Goal: Task Accomplishment & Management: Use online tool/utility

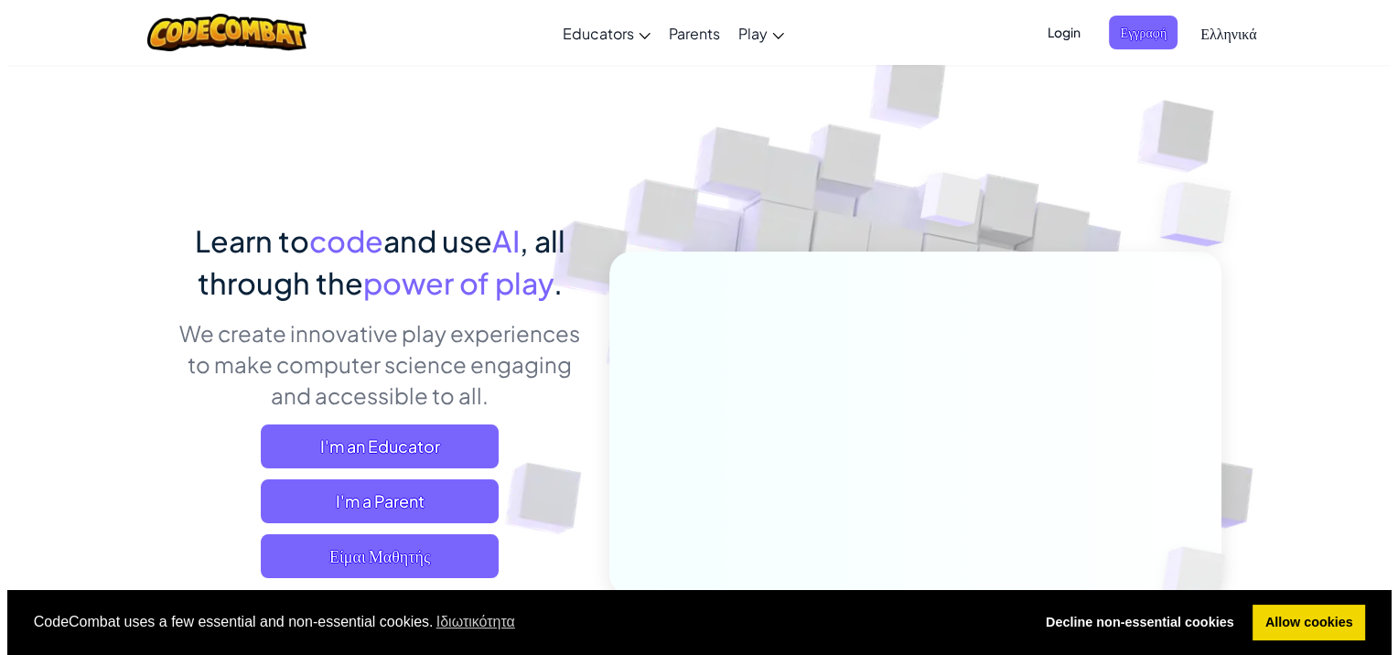
scroll to position [92, 0]
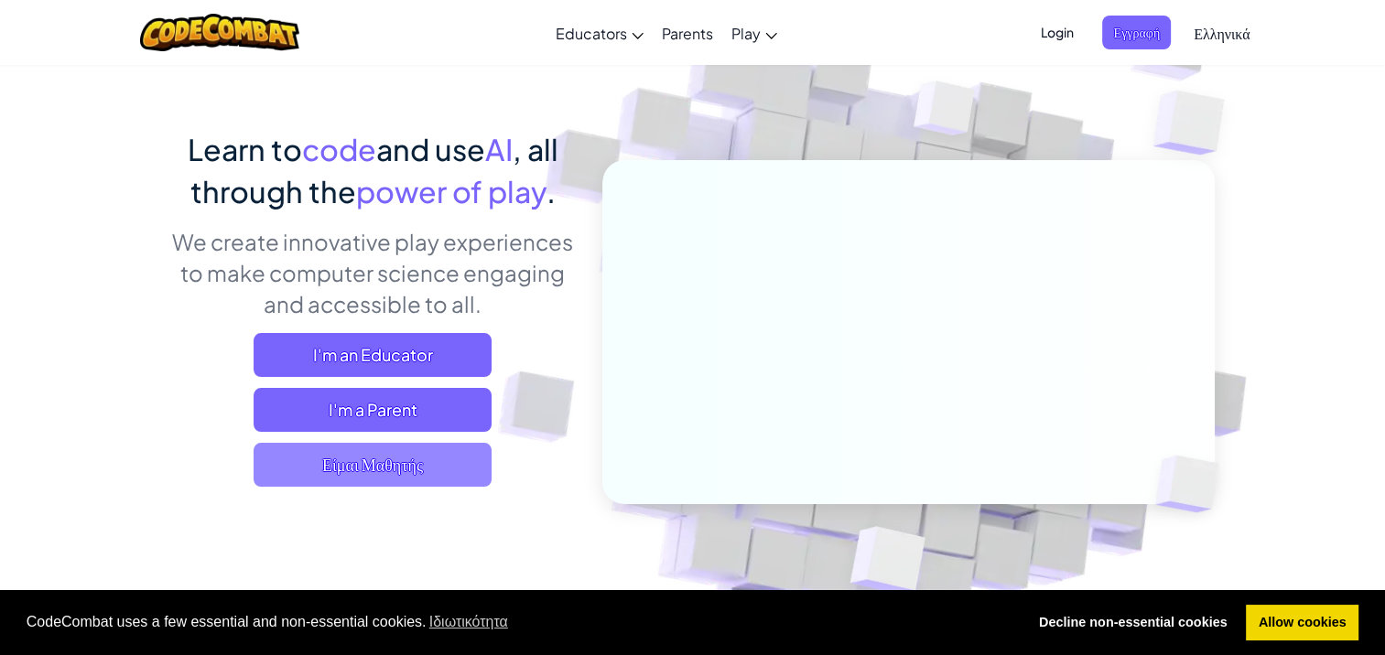
click at [393, 460] on span "Είμαι Μαθητής" at bounding box center [373, 465] width 238 height 44
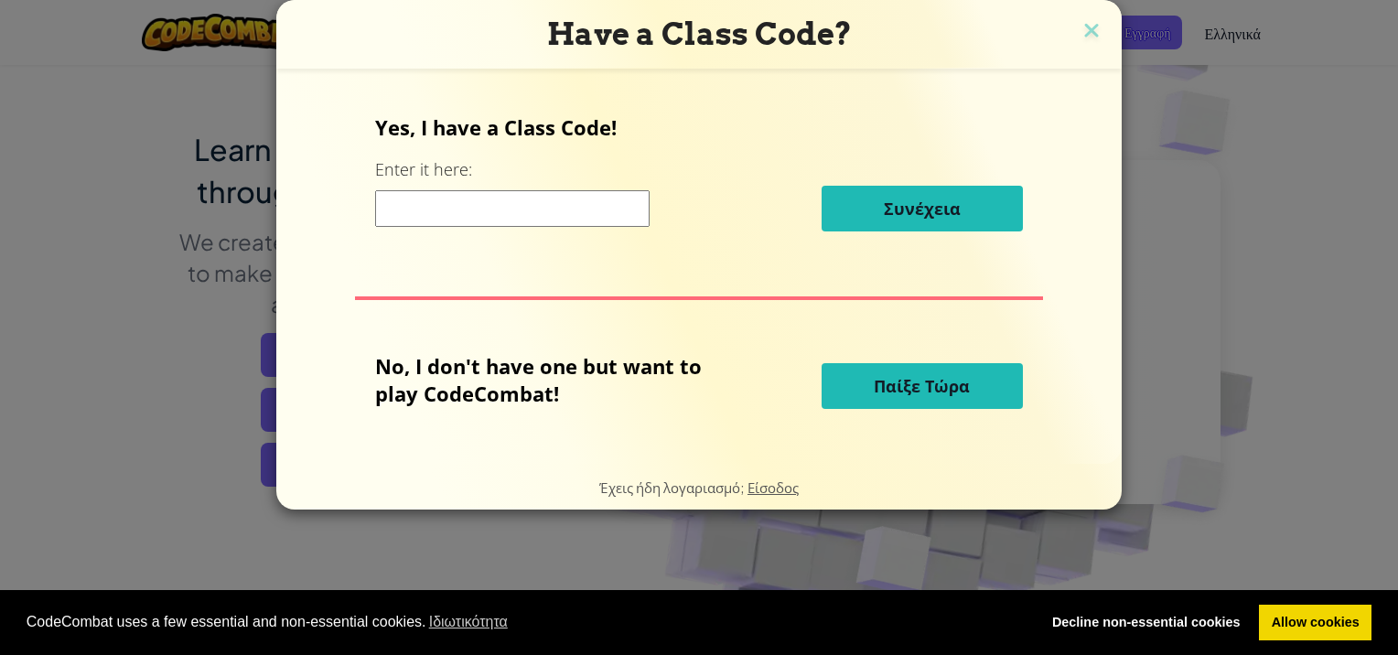
click at [891, 389] on span "Παίξε Τώρα" at bounding box center [922, 386] width 96 height 22
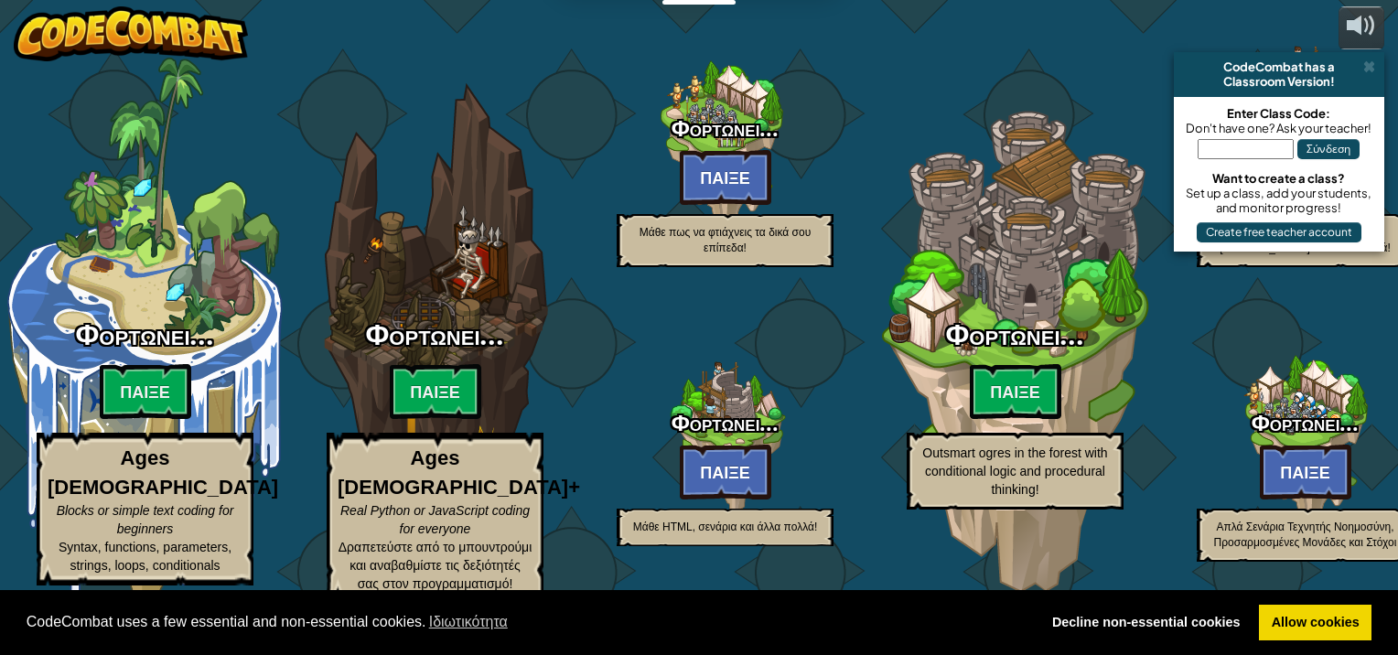
select select "el"
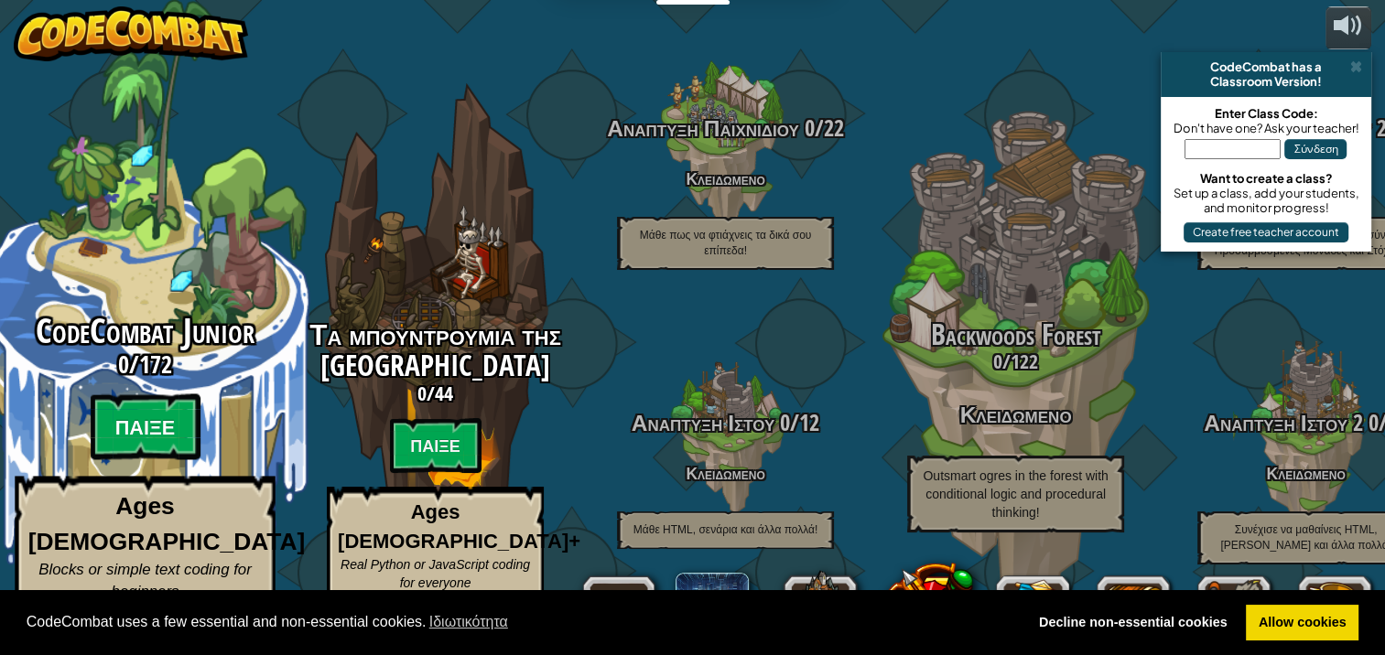
click at [160, 428] on btn "Παίξε" at bounding box center [146, 427] width 110 height 66
select select "el"
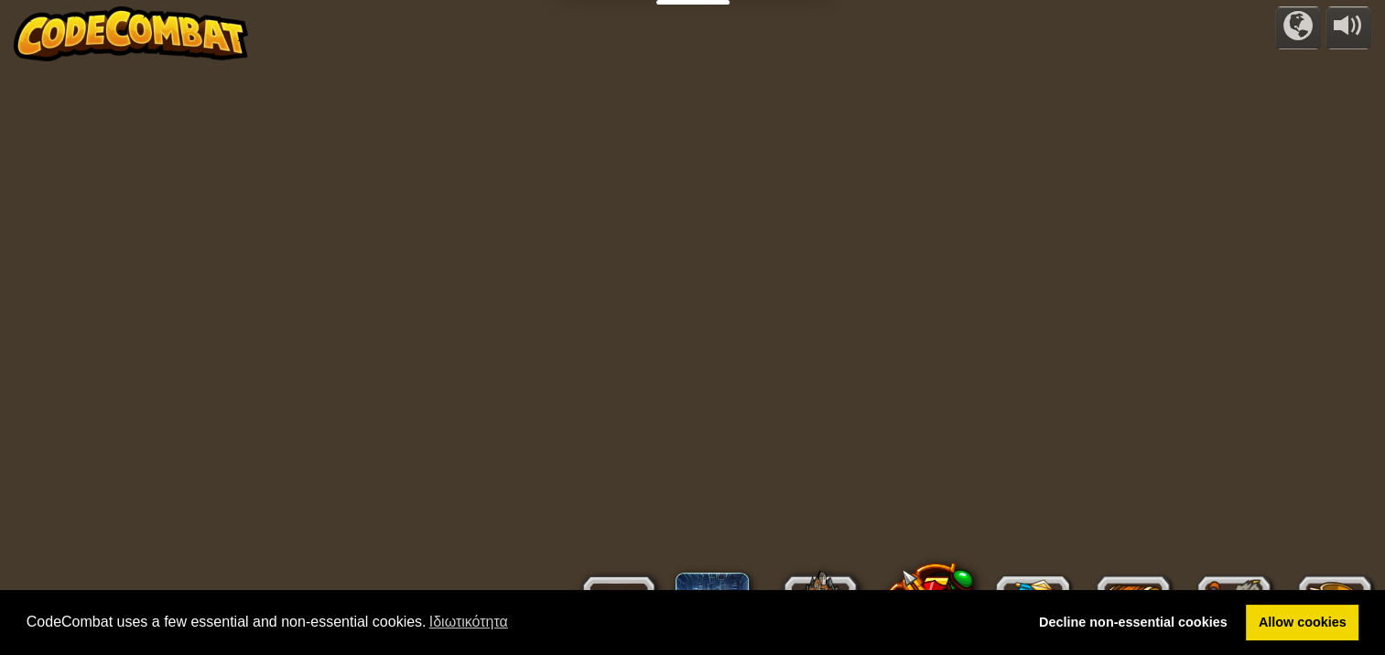
select select "el"
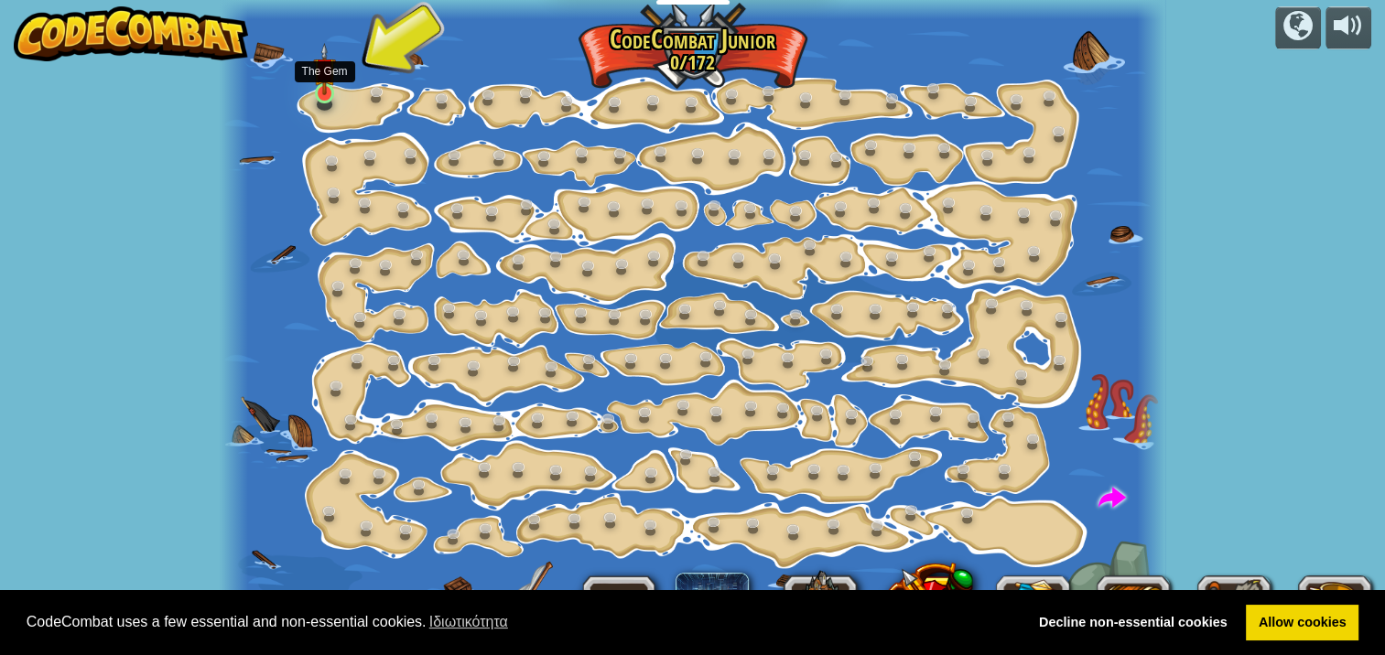
click at [326, 83] on img at bounding box center [324, 69] width 23 height 52
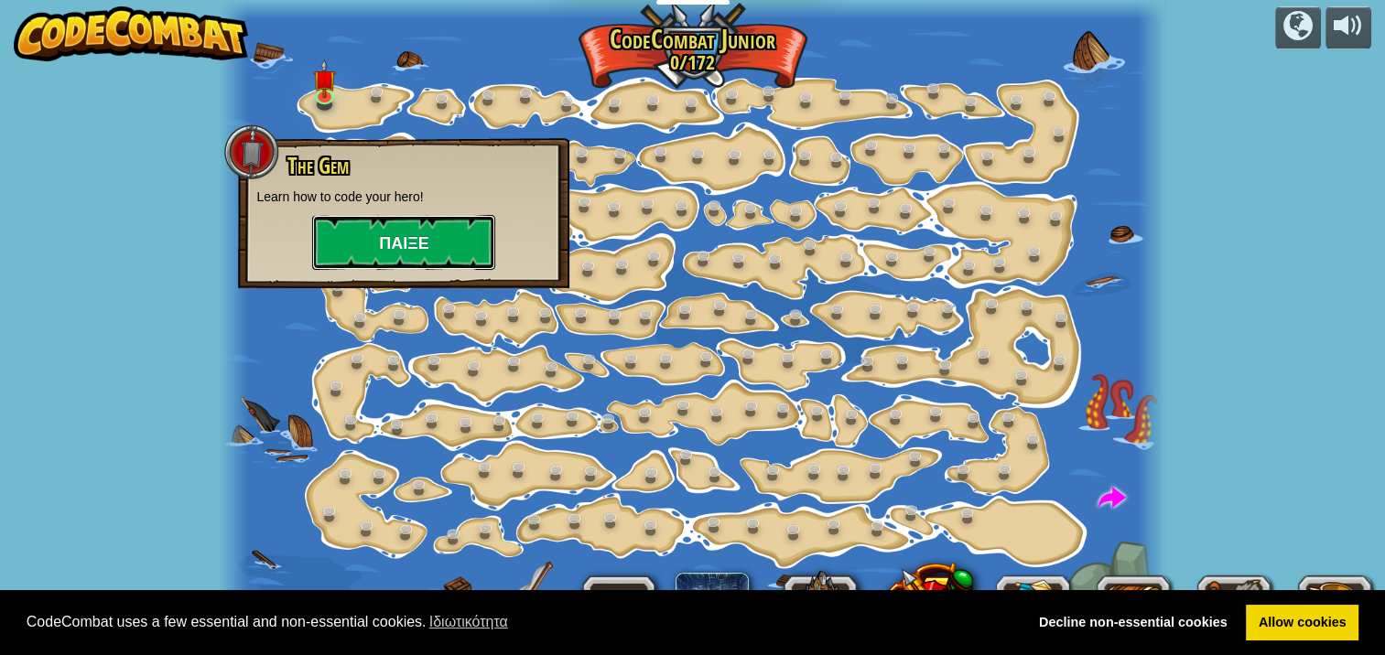
click at [373, 253] on button "Παίξε" at bounding box center [403, 242] width 183 height 55
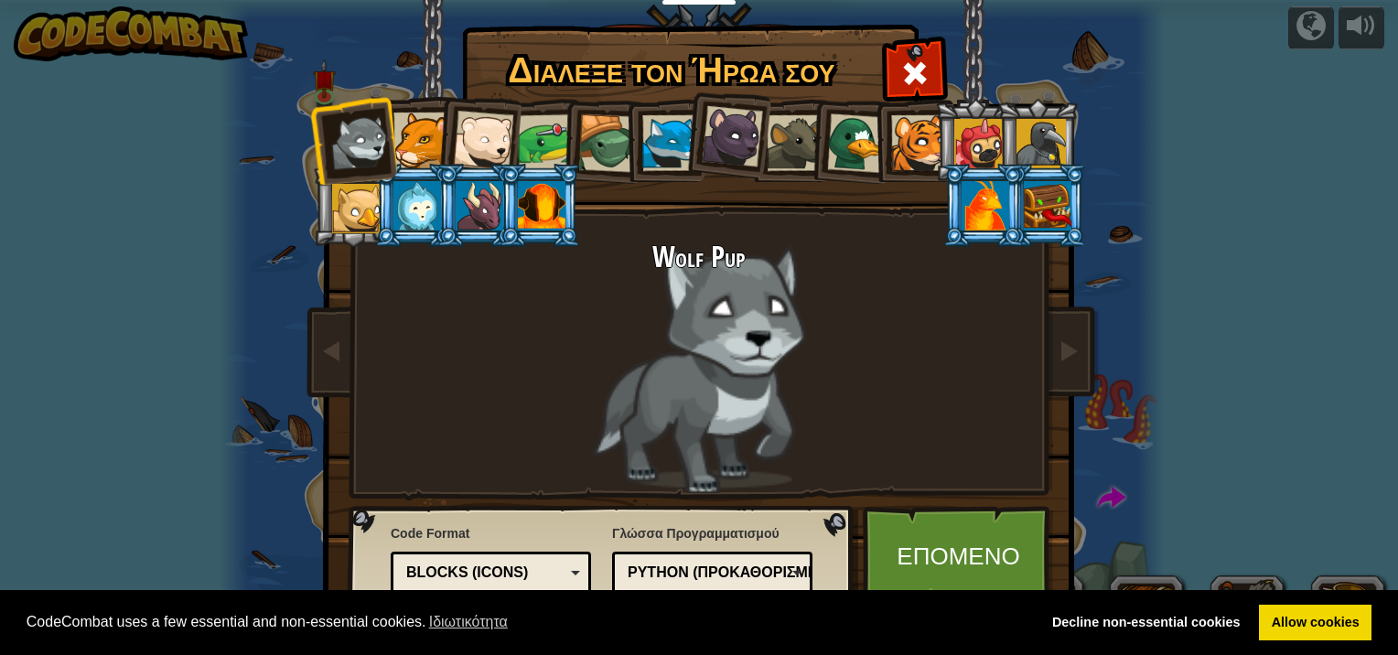
scroll to position [2, 0]
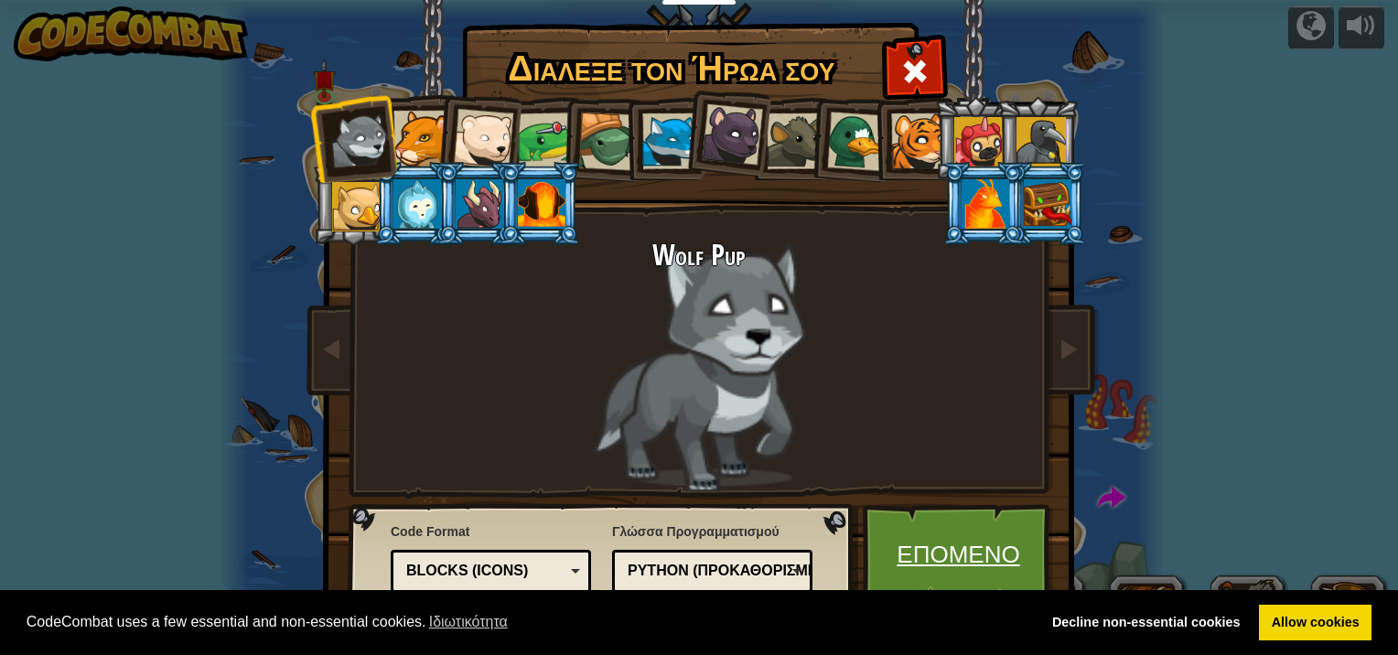
click at [920, 542] on link "Επόμενο" at bounding box center [958, 554] width 191 height 101
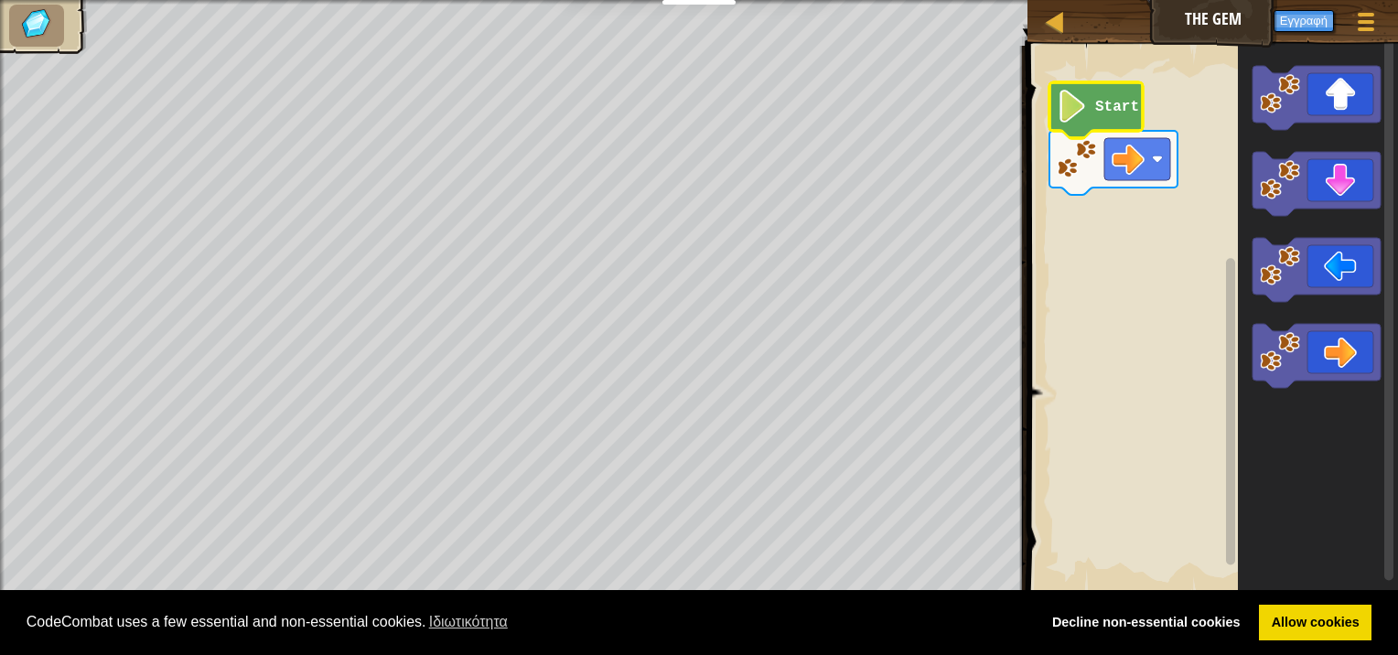
click at [1093, 113] on icon "Χώρος εργασίας Blockly" at bounding box center [1096, 110] width 93 height 56
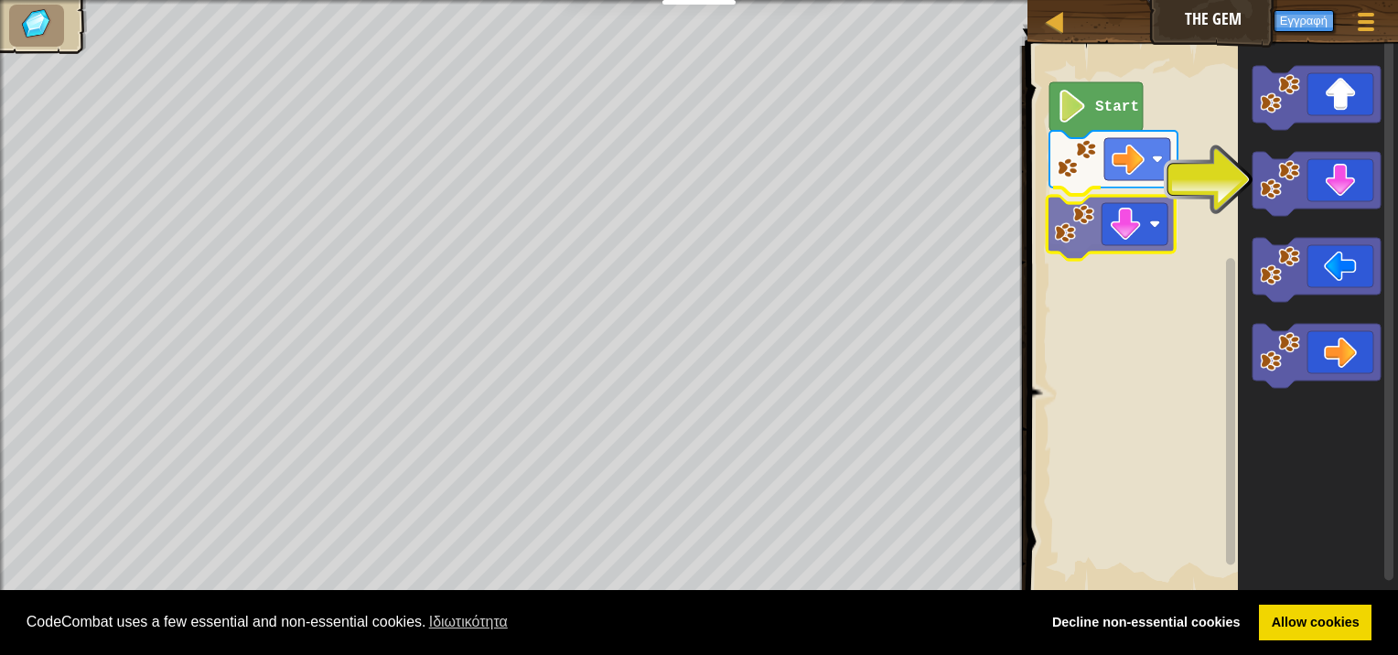
click at [1102, 230] on div "Start" at bounding box center [1210, 320] width 376 height 567
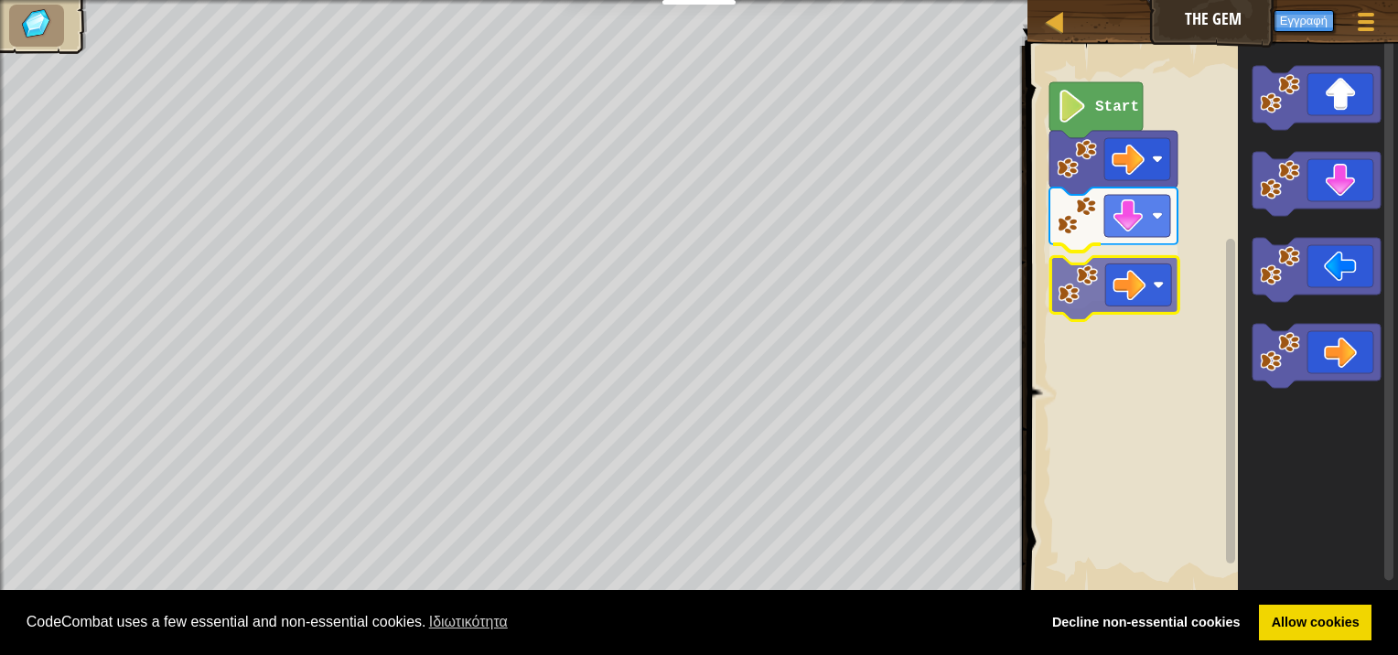
click at [1142, 284] on div "Start" at bounding box center [1210, 320] width 376 height 567
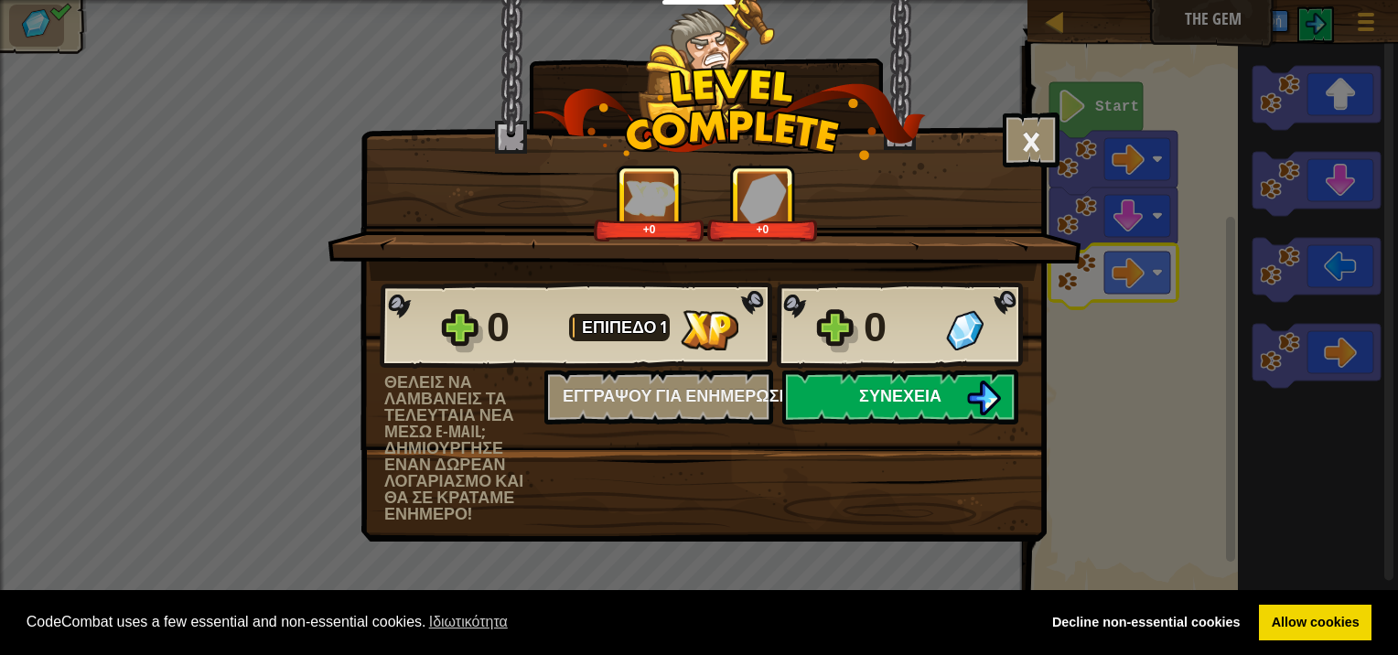
click at [927, 388] on span "Συνέχεια" at bounding box center [900, 395] width 82 height 23
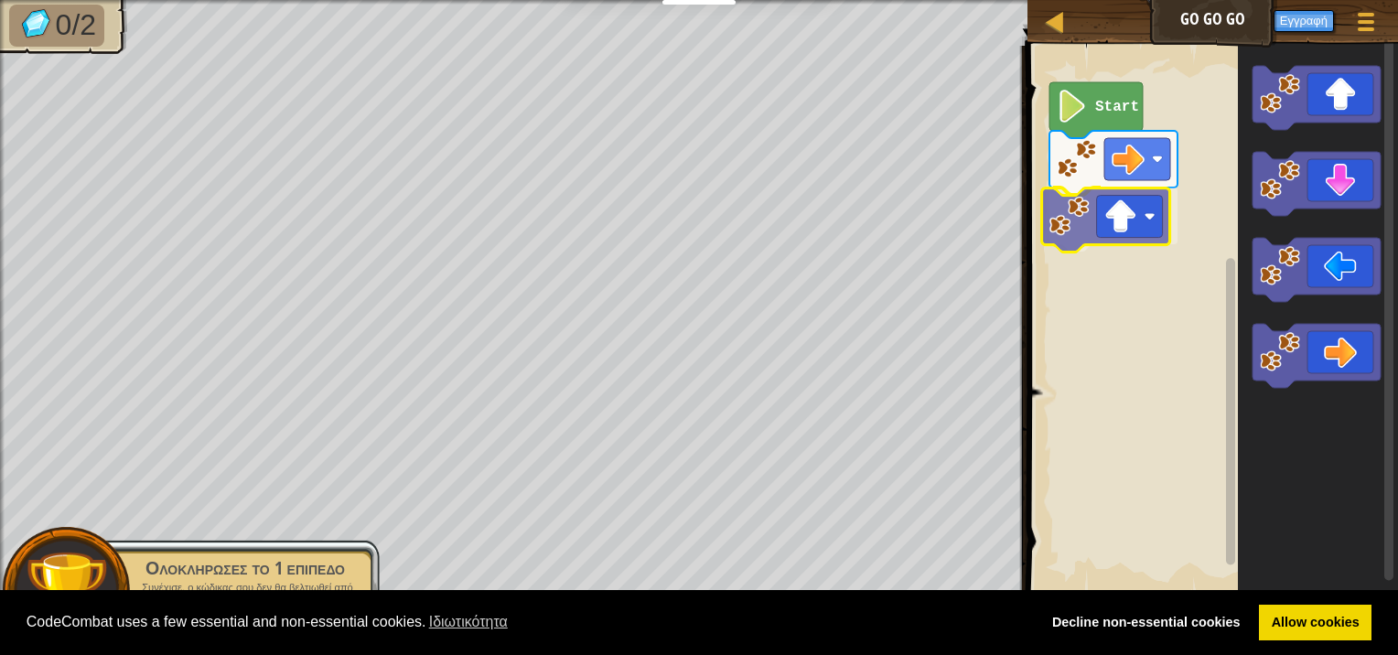
click at [1128, 223] on div "Start" at bounding box center [1210, 320] width 376 height 567
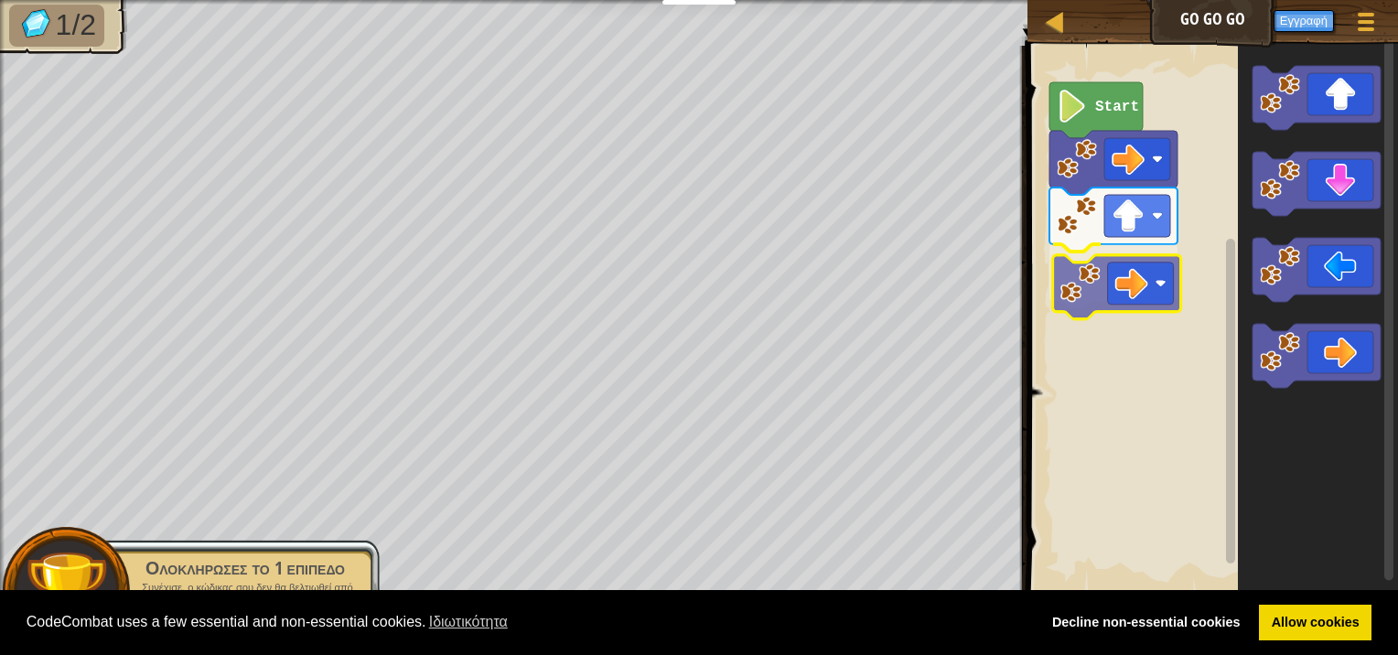
click at [1146, 291] on div "Start" at bounding box center [1210, 320] width 376 height 567
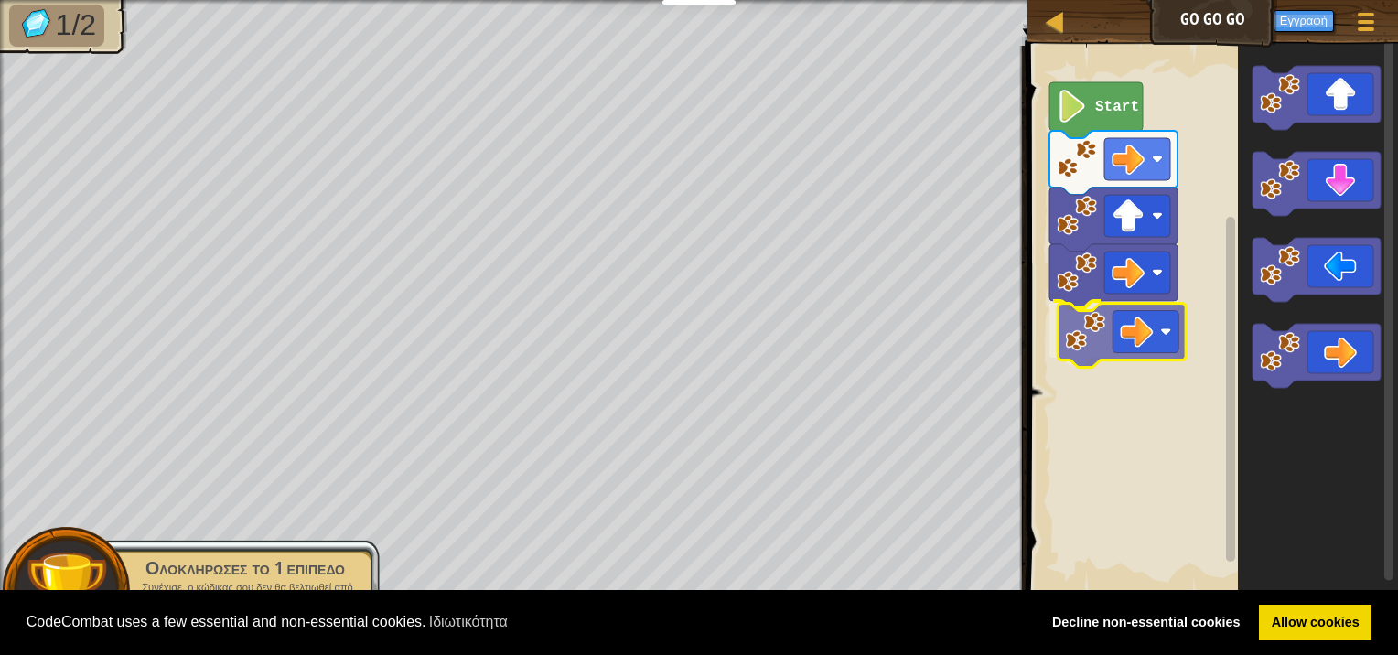
click at [1131, 340] on div "Start" at bounding box center [1210, 320] width 376 height 567
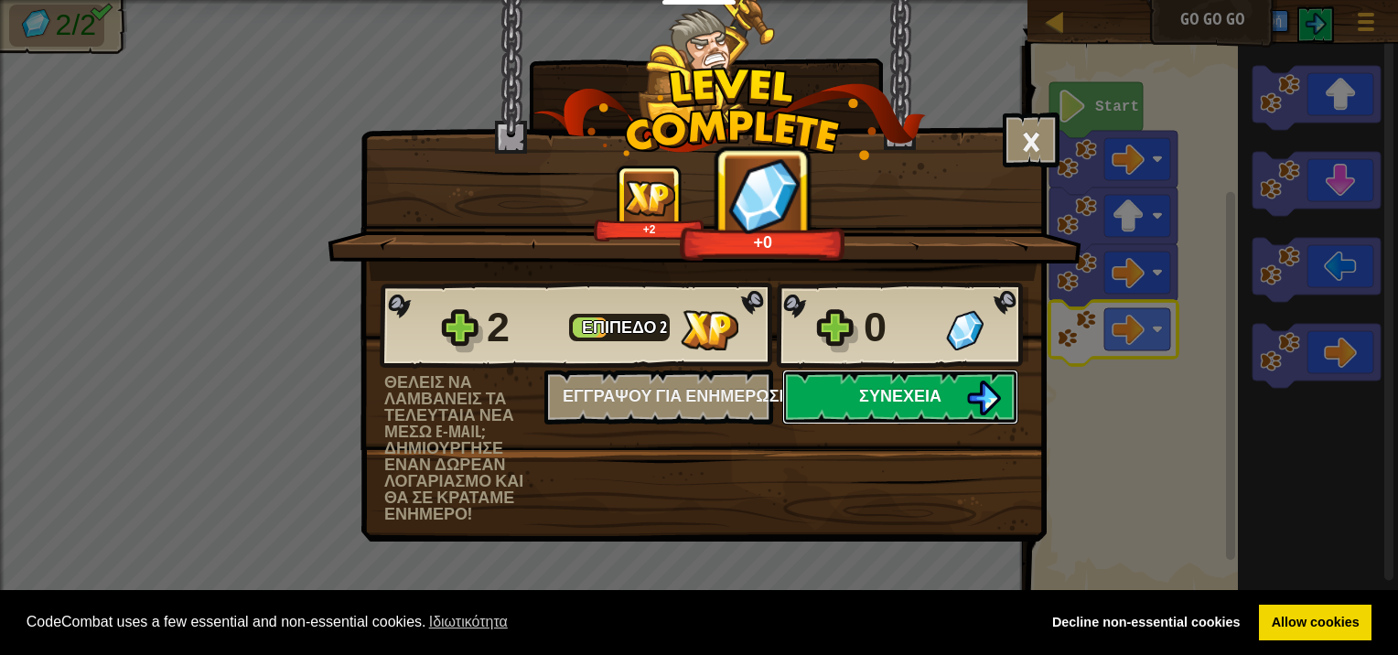
click at [977, 392] on img at bounding box center [983, 398] width 35 height 35
